Goal: Find specific page/section: Find specific page/section

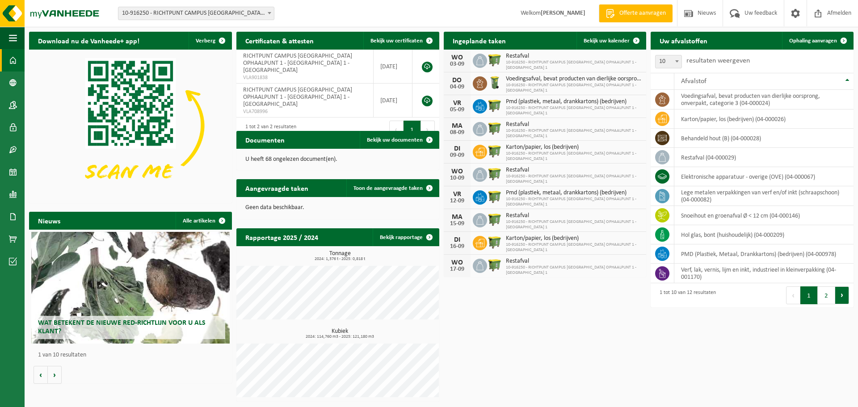
click at [844, 297] on button "Volgende" at bounding box center [843, 296] width 14 height 18
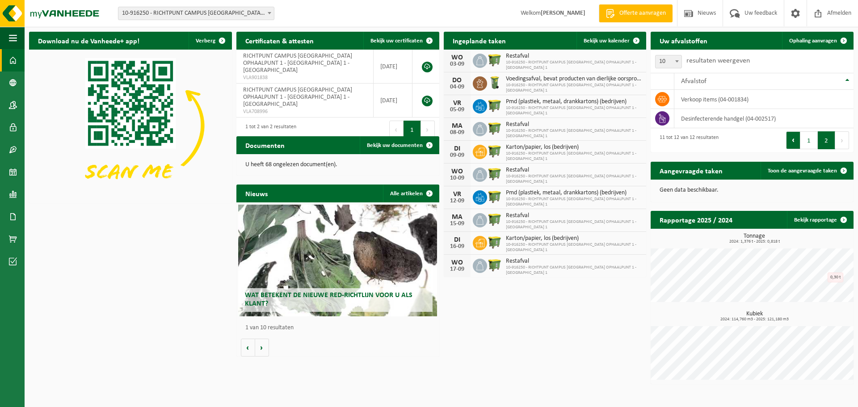
click at [793, 140] on button "Vorige" at bounding box center [793, 140] width 14 height 18
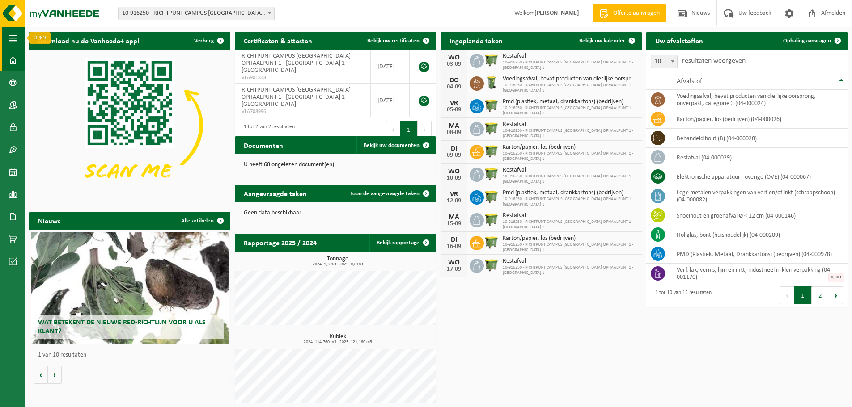
click at [13, 39] on span "button" at bounding box center [13, 38] width 8 height 22
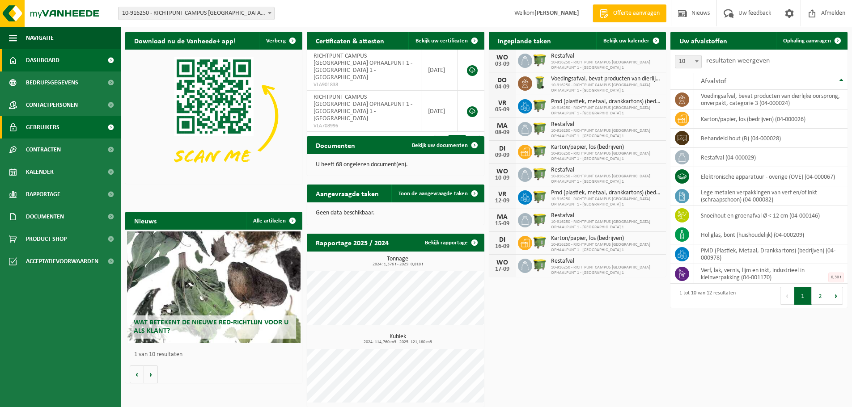
click at [76, 126] on link "Gebruikers" at bounding box center [60, 127] width 121 height 22
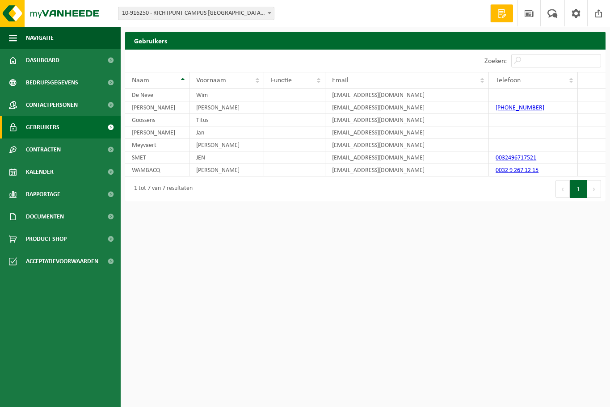
click at [381, 244] on html "Vestiging: 10-916250 - RICHTPUNT CAMPUS [GEOGRAPHIC_DATA] OPHAALPUNT 1 - [GEOGR…" at bounding box center [305, 203] width 610 height 407
